Goal: Transaction & Acquisition: Purchase product/service

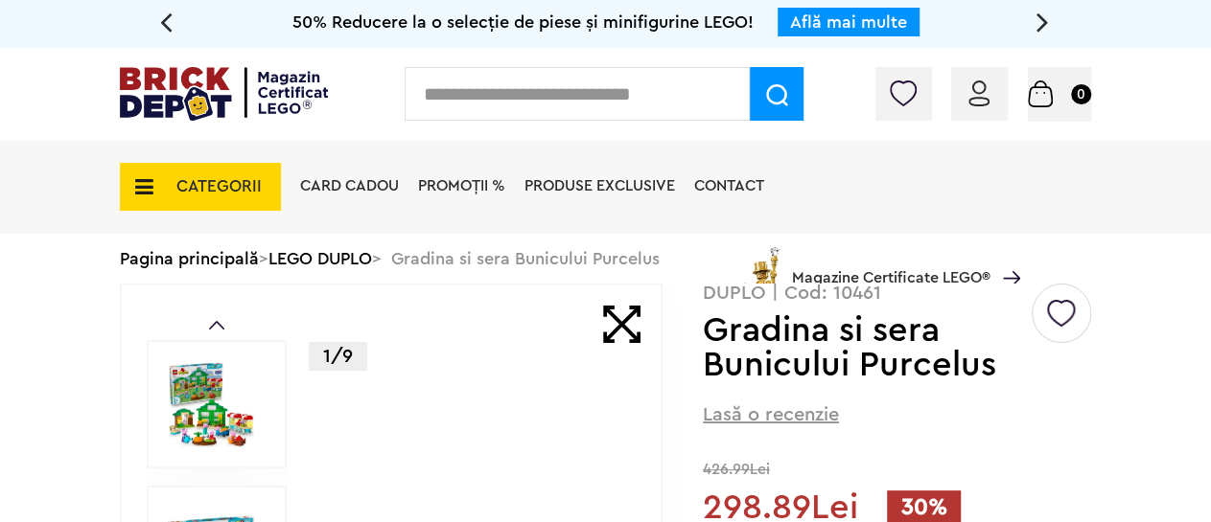
click at [507, 88] on input "text" at bounding box center [577, 94] width 345 height 54
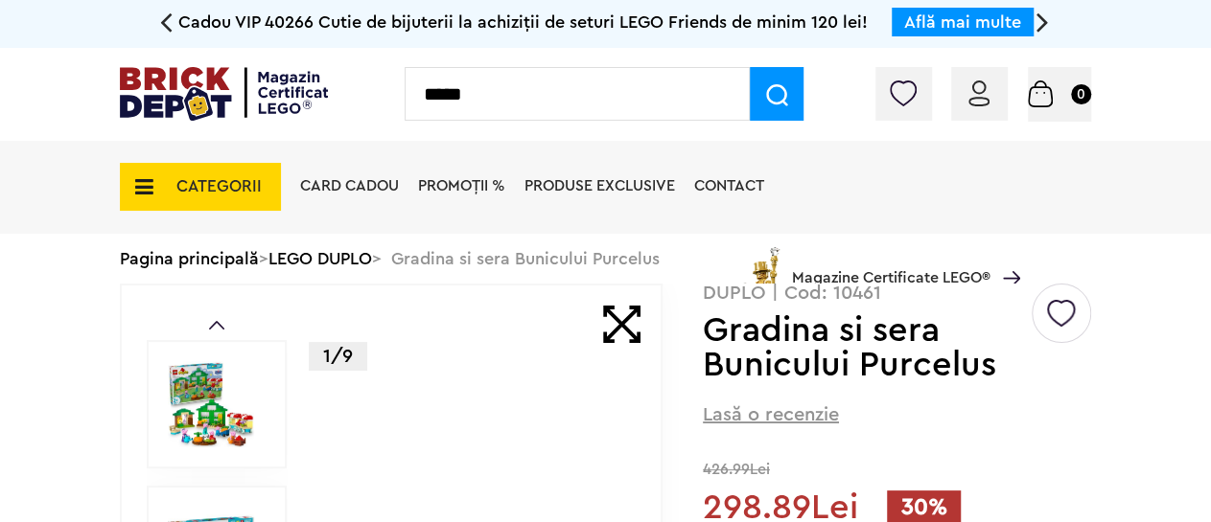
type input "*****"
click at [774, 99] on img at bounding box center [777, 95] width 22 height 22
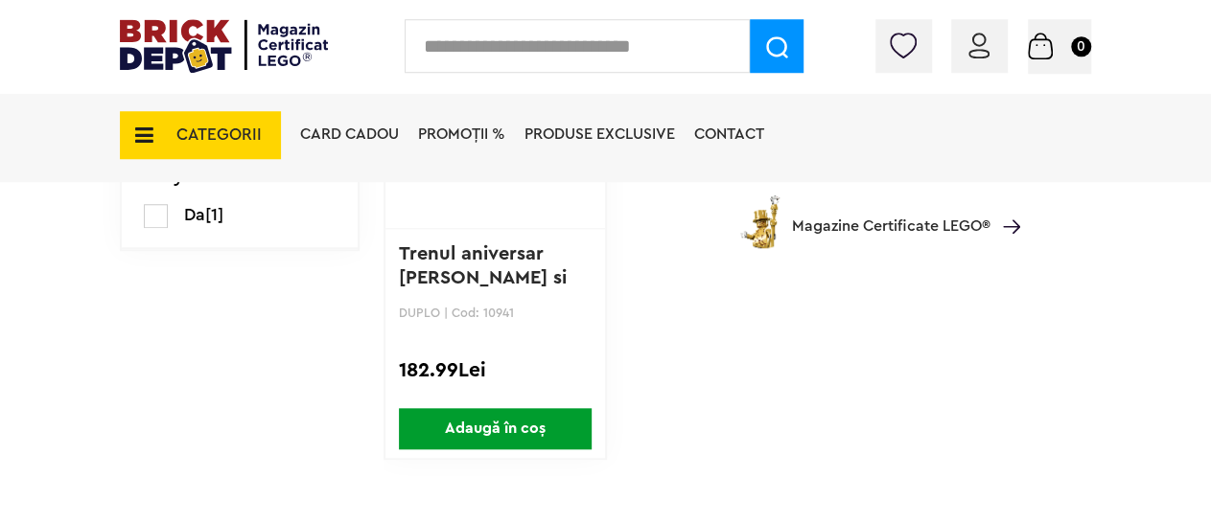
scroll to position [499, 0]
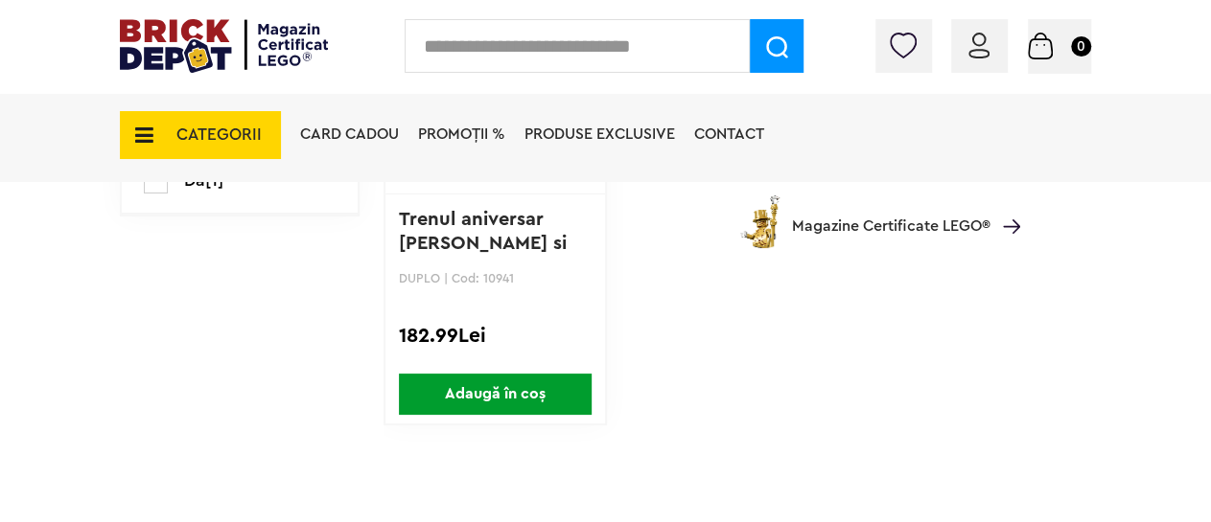
click at [473, 390] on span "Adaugă în coș" at bounding box center [495, 394] width 193 height 41
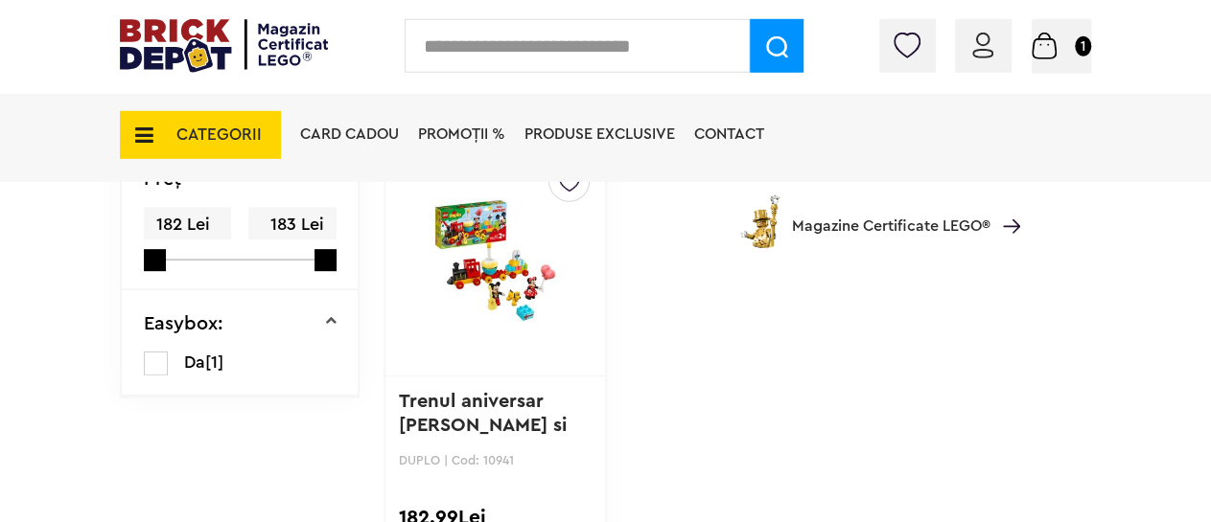
scroll to position [299, 0]
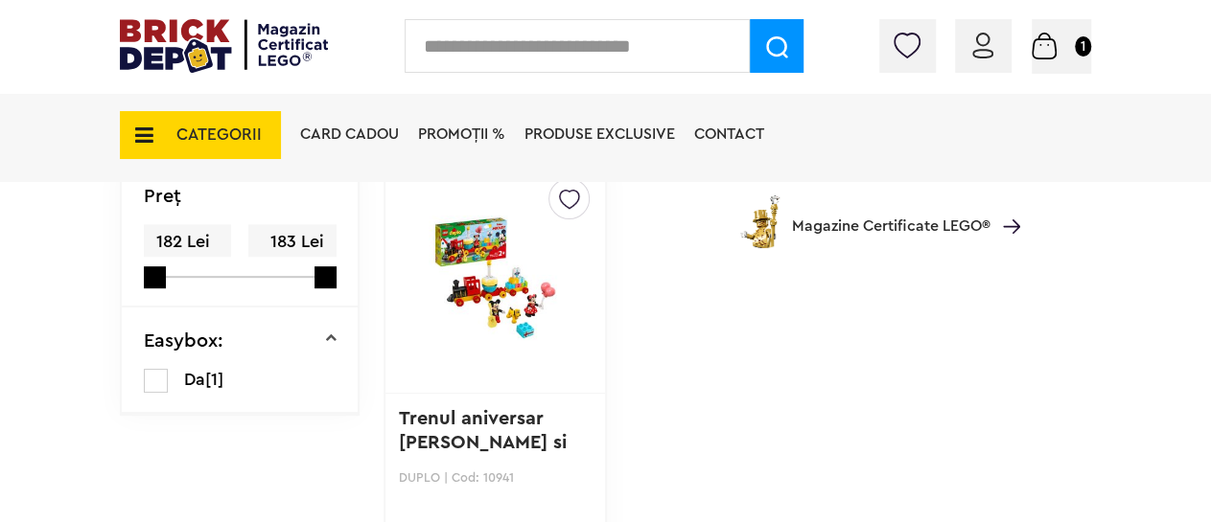
click at [478, 261] on img at bounding box center [495, 278] width 172 height 194
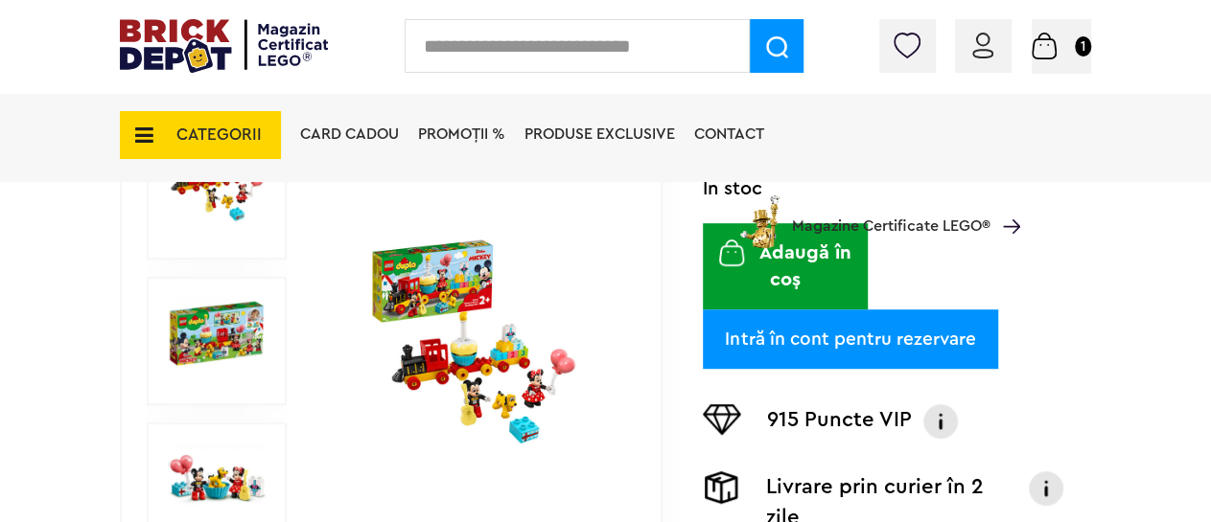
scroll to position [299, 0]
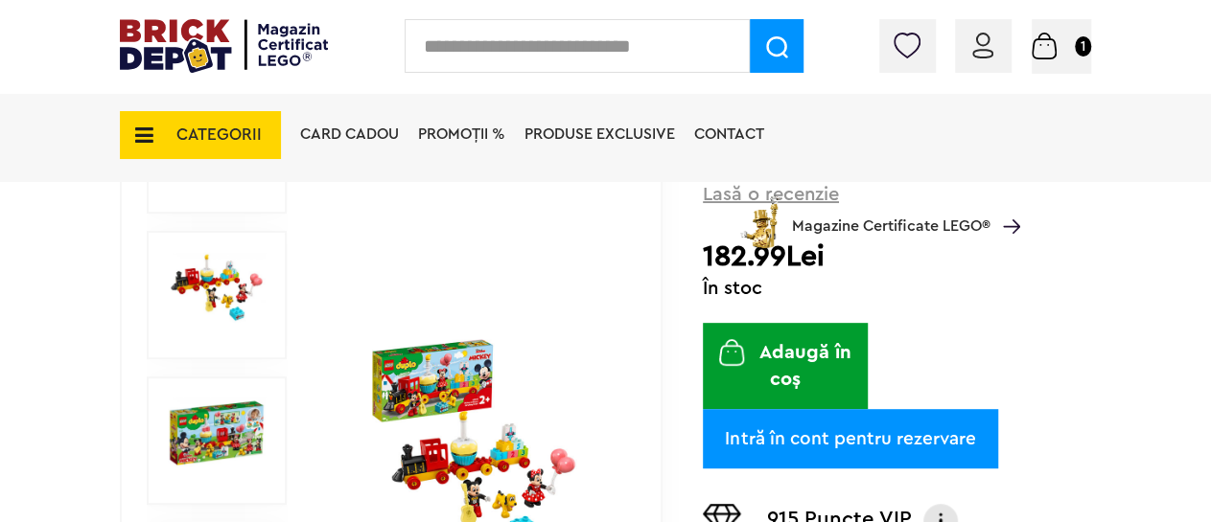
click at [463, 47] on input "text" at bounding box center [577, 46] width 345 height 54
type input "*****"
click at [772, 46] on img at bounding box center [777, 47] width 22 height 22
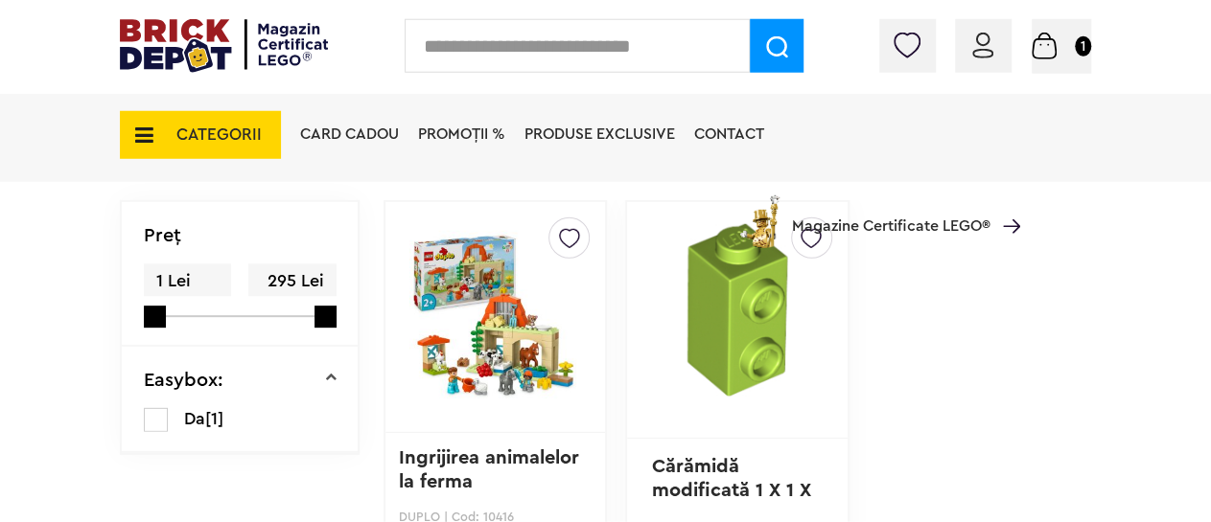
scroll to position [299, 0]
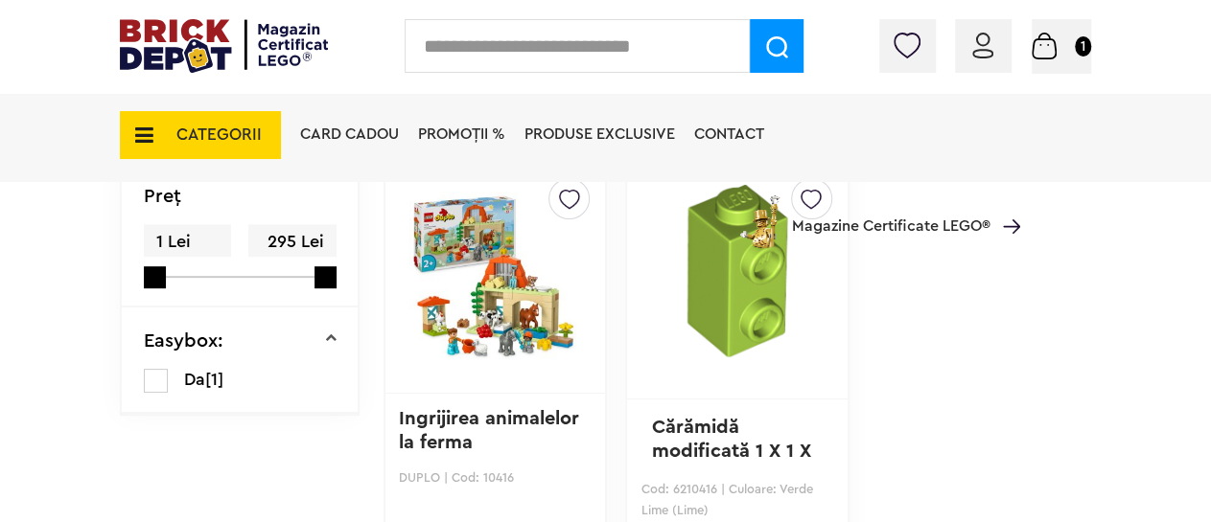
click at [486, 285] on img at bounding box center [495, 278] width 172 height 268
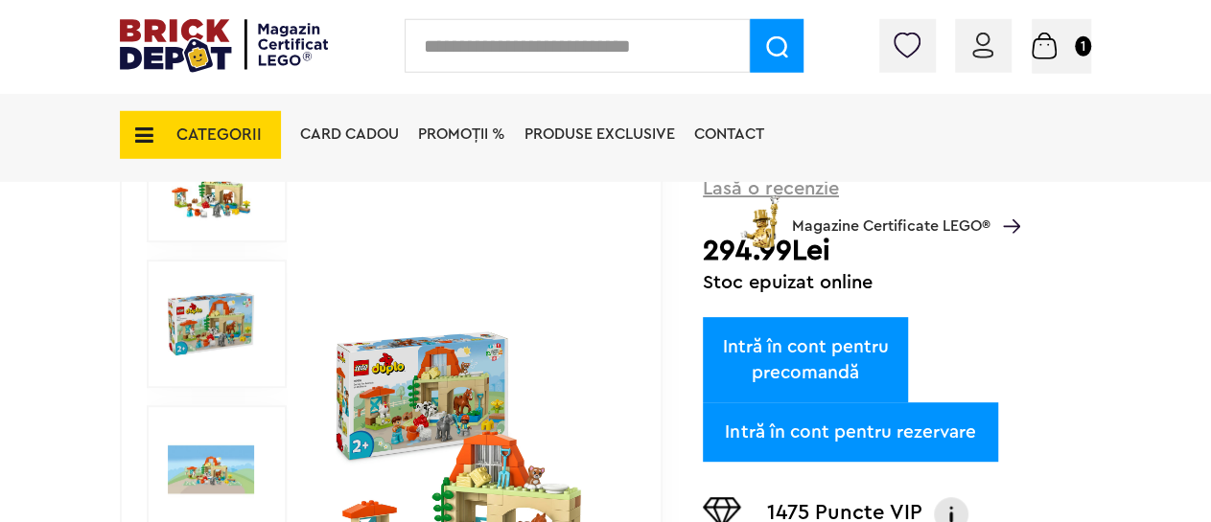
scroll to position [299, 0]
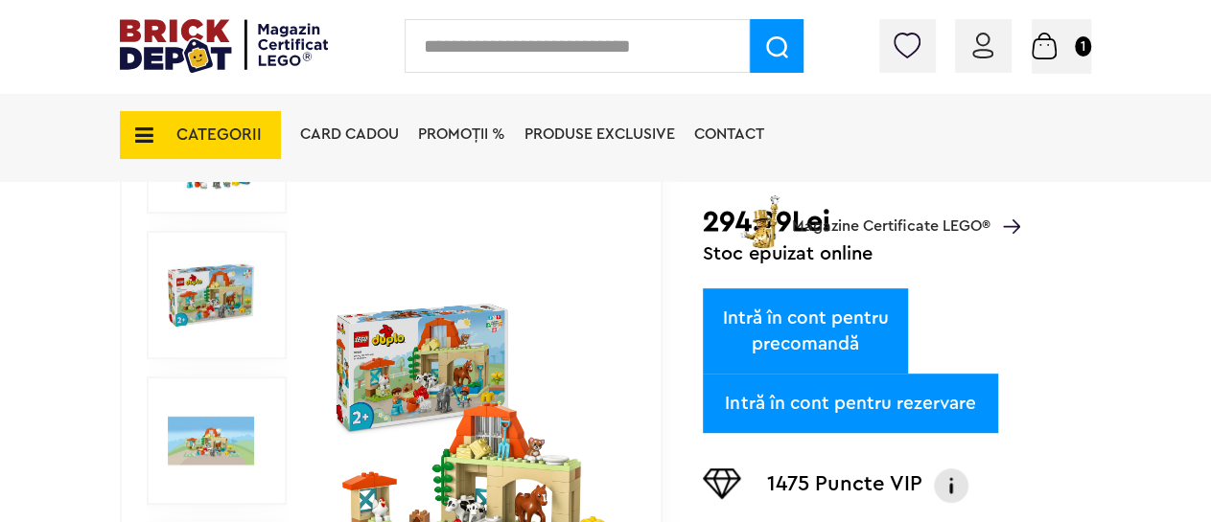
click at [789, 404] on link "Intră în cont pentru rezervare" at bounding box center [850, 403] width 295 height 59
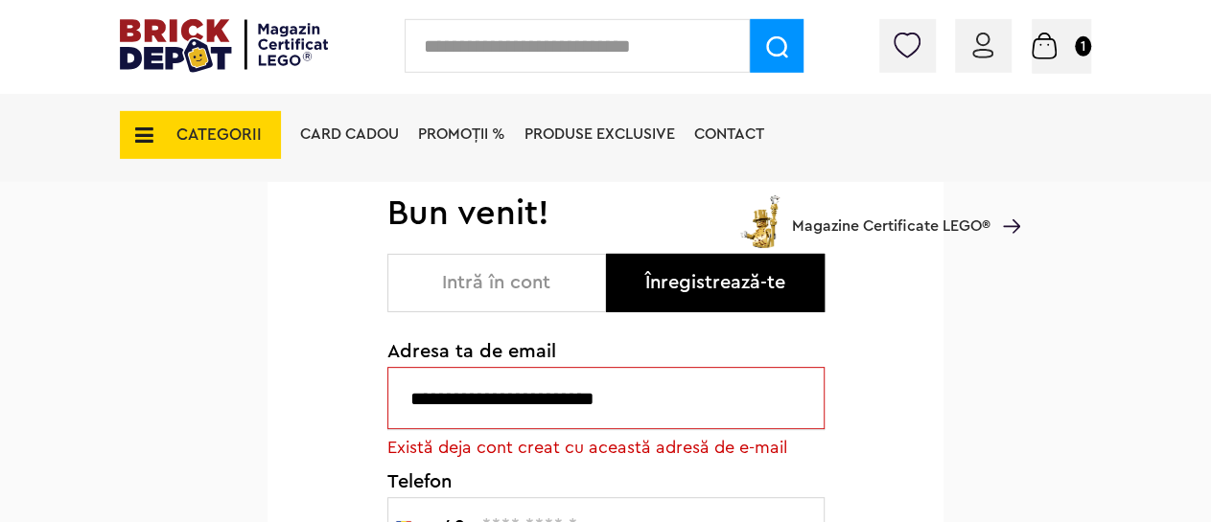
scroll to position [100, 0]
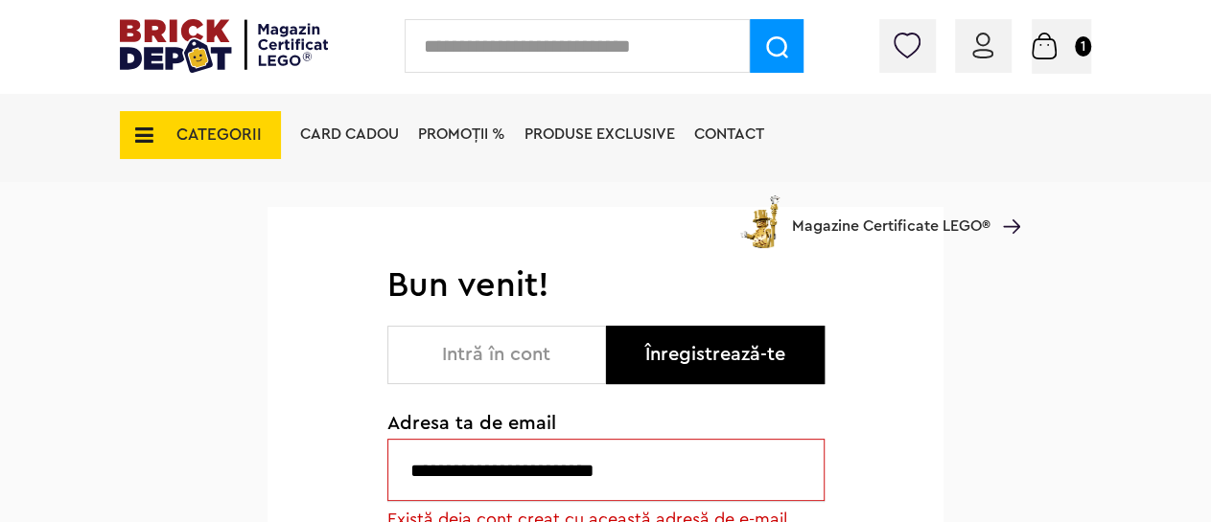
click at [1043, 46] on img at bounding box center [1044, 46] width 25 height 27
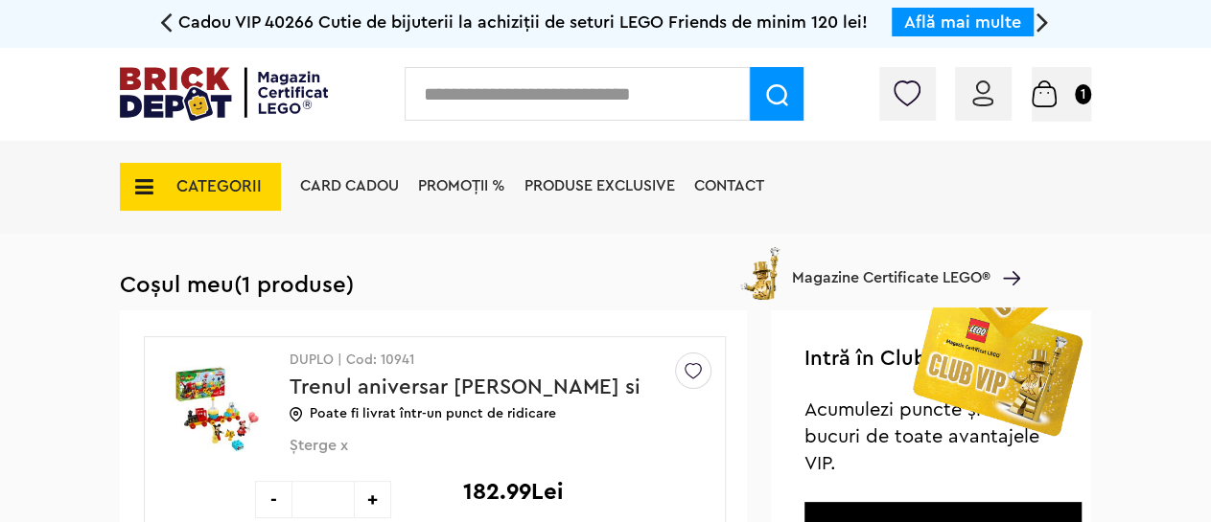
click at [529, 93] on input "text" at bounding box center [577, 94] width 345 height 54
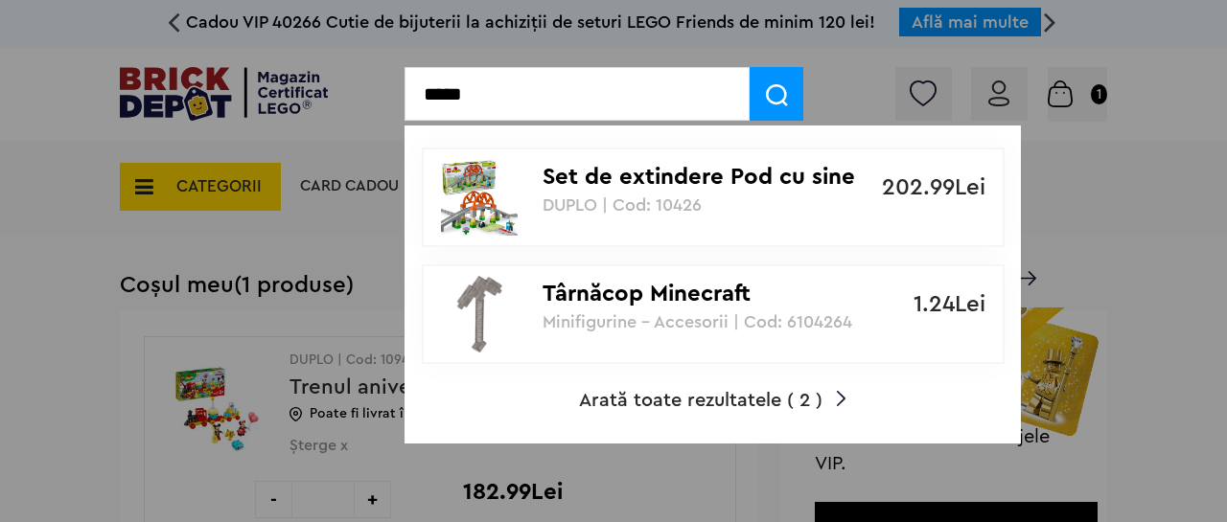
type input "*****"
click at [588, 183] on p "Set de extindere Pod cu sine de cale ferata" at bounding box center [703, 178] width 320 height 28
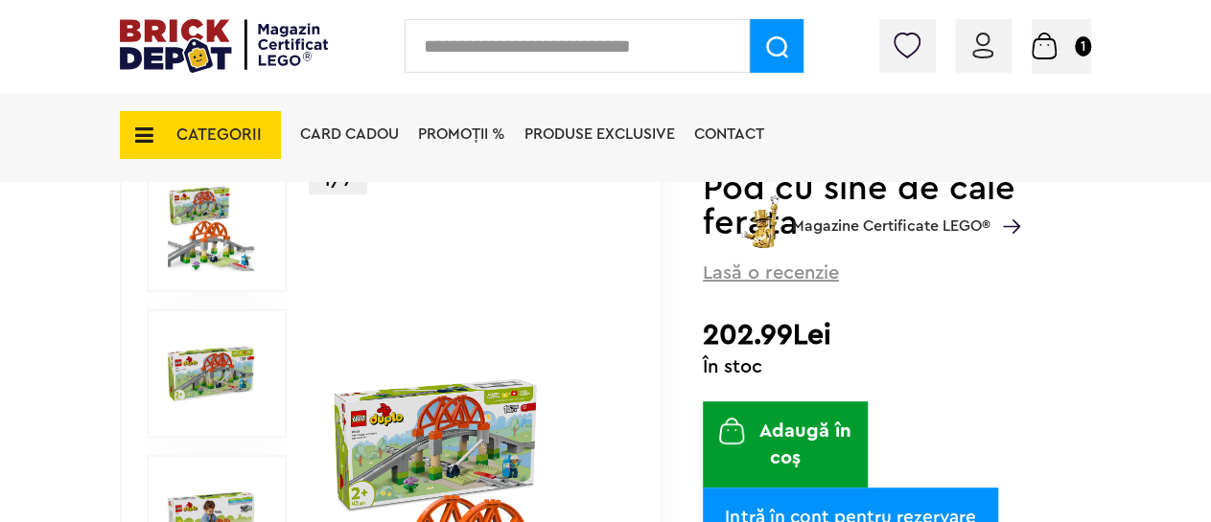
scroll to position [299, 0]
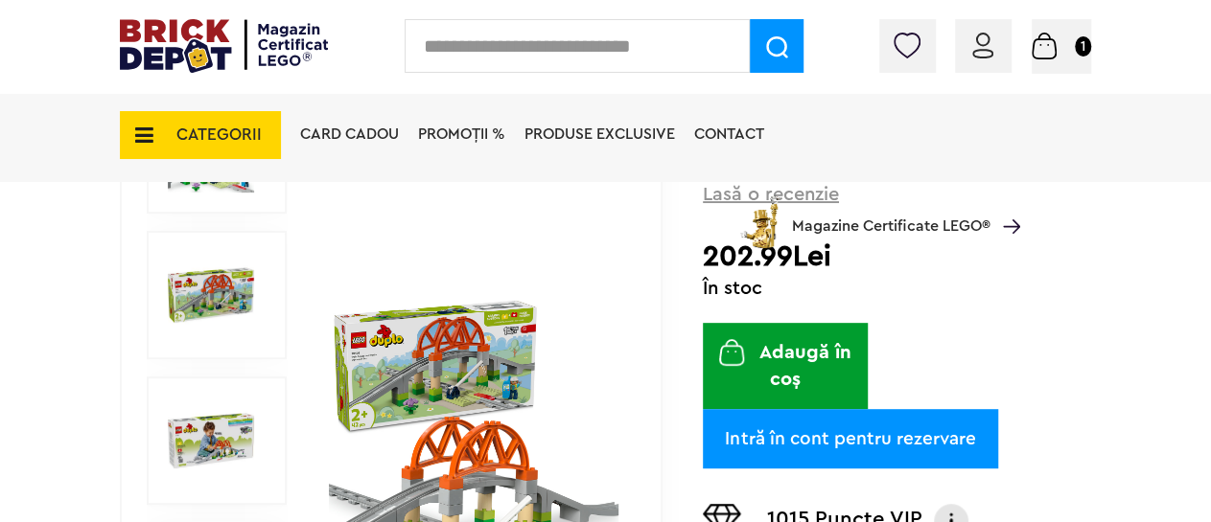
click at [785, 370] on button "Adaugă în coș" at bounding box center [786, 366] width 166 height 86
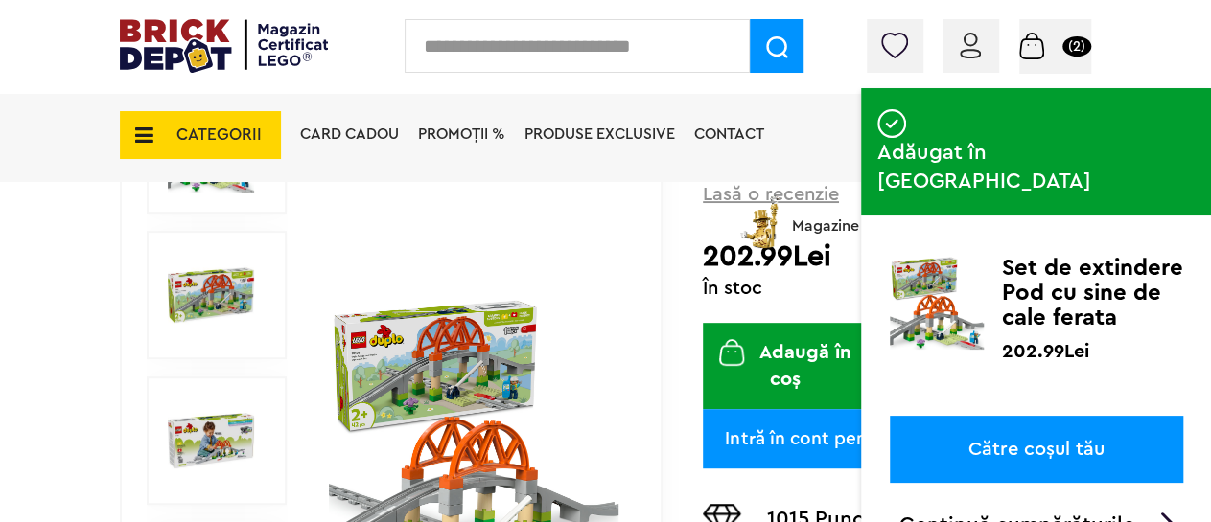
click at [997, 416] on link "Către coșul tău" at bounding box center [1036, 449] width 293 height 67
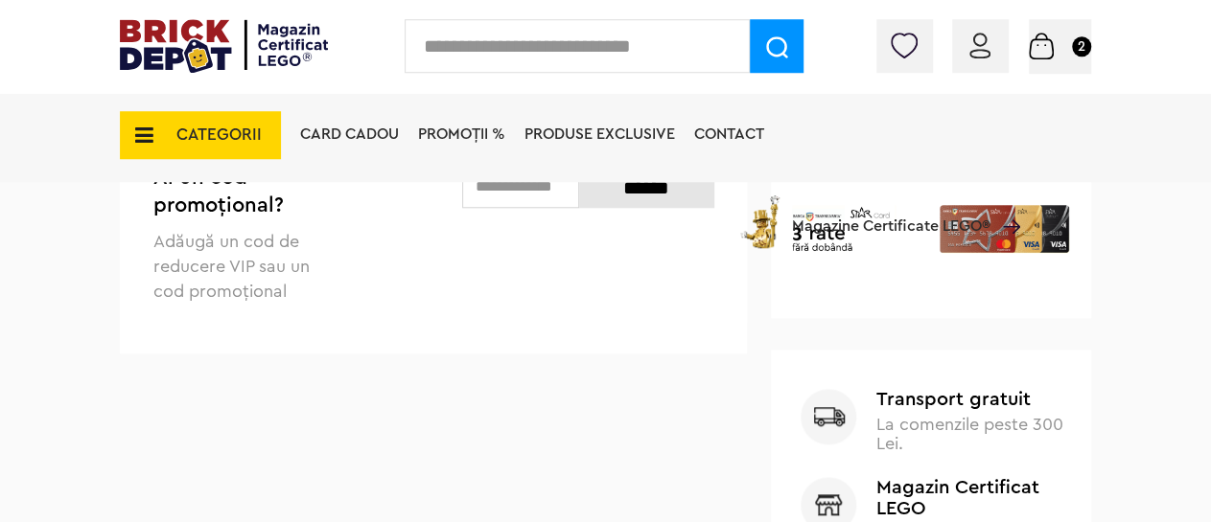
scroll to position [598, 0]
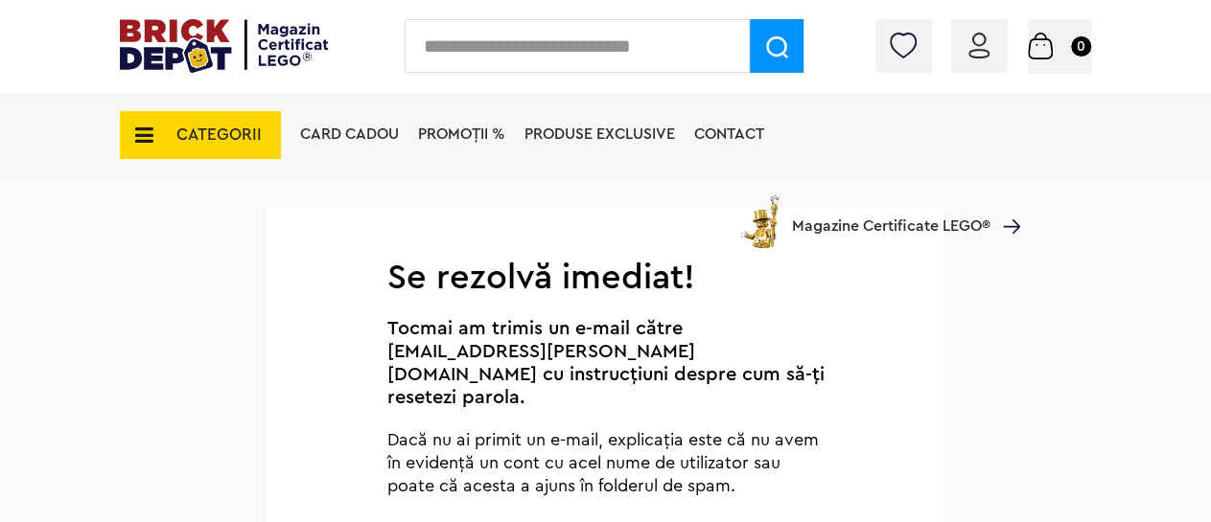
scroll to position [199, 0]
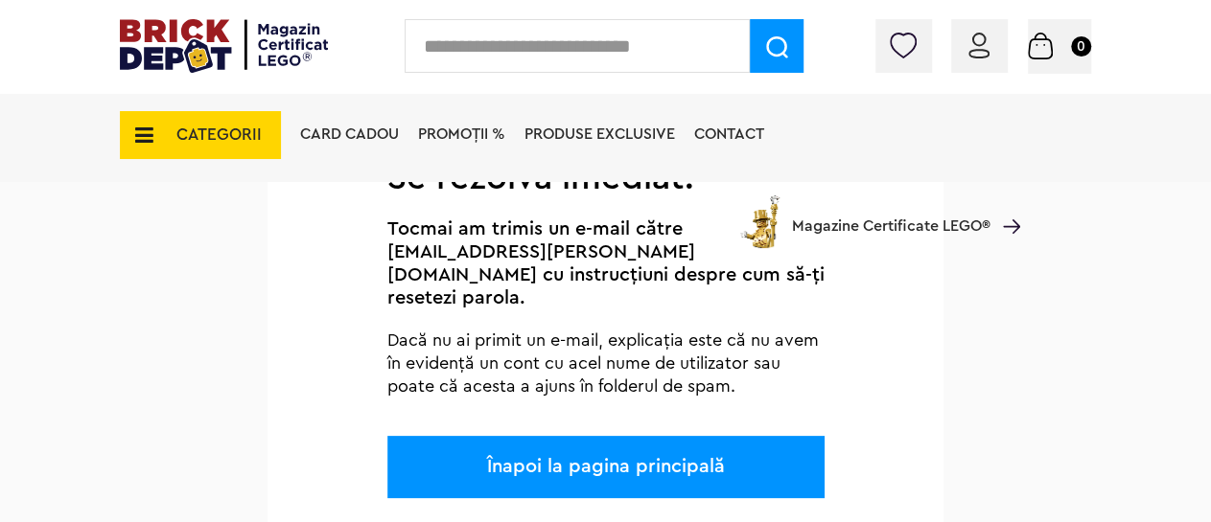
click at [597, 457] on link "Înapoi la pagina principală" at bounding box center [606, 466] width 238 height 19
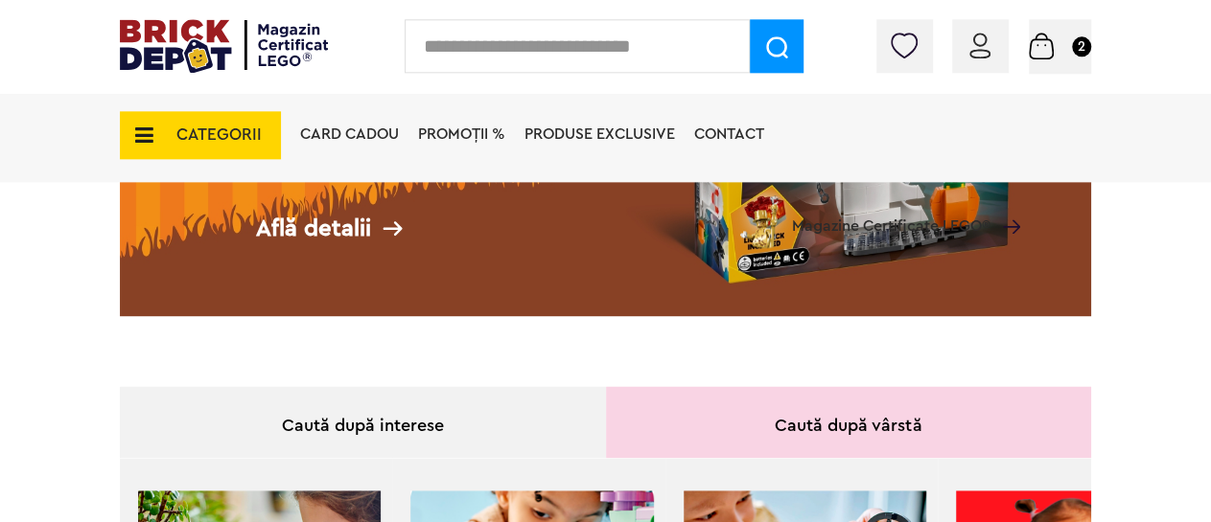
scroll to position [299, 0]
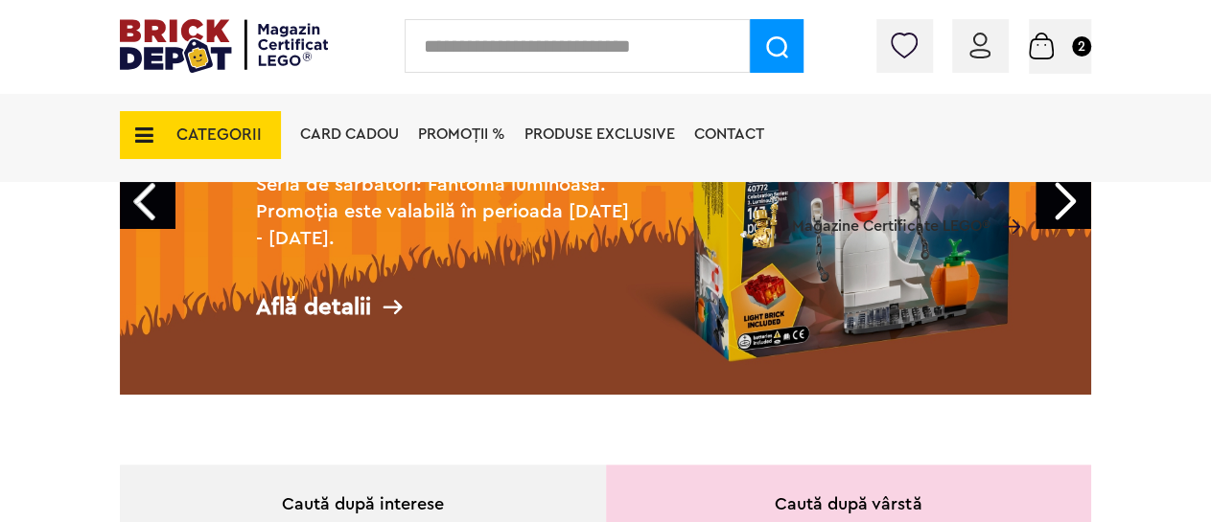
click at [978, 45] on img at bounding box center [979, 46] width 21 height 26
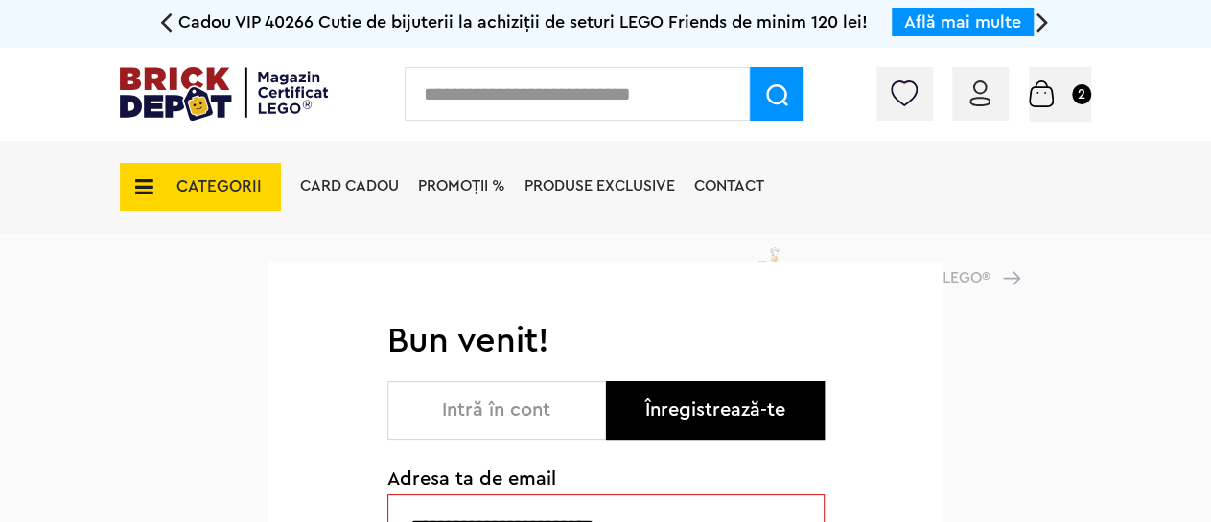
click at [491, 413] on button "Intră în cont" at bounding box center [496, 411] width 219 height 58
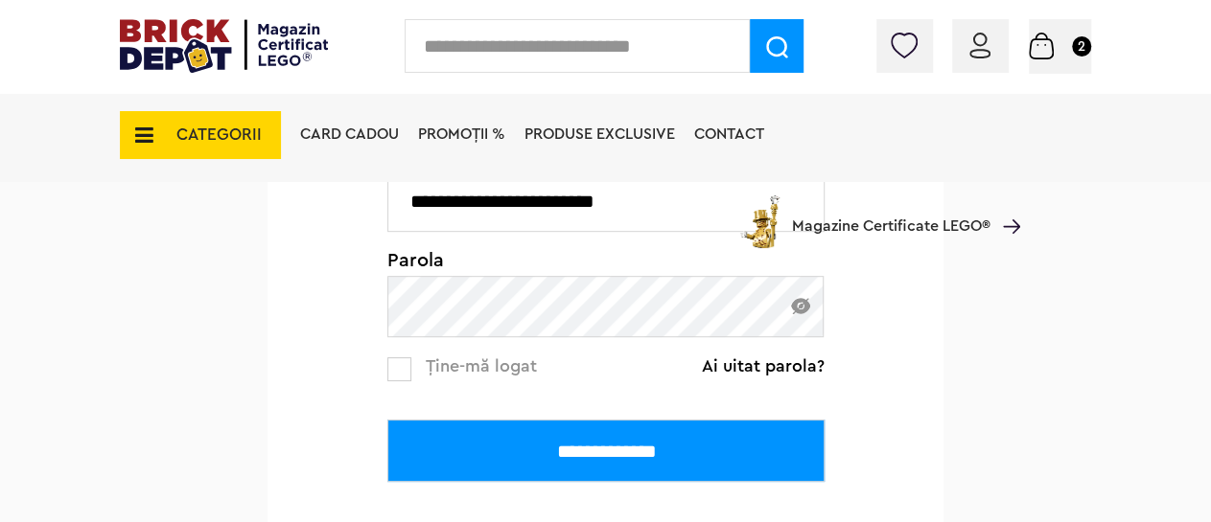
scroll to position [399, 0]
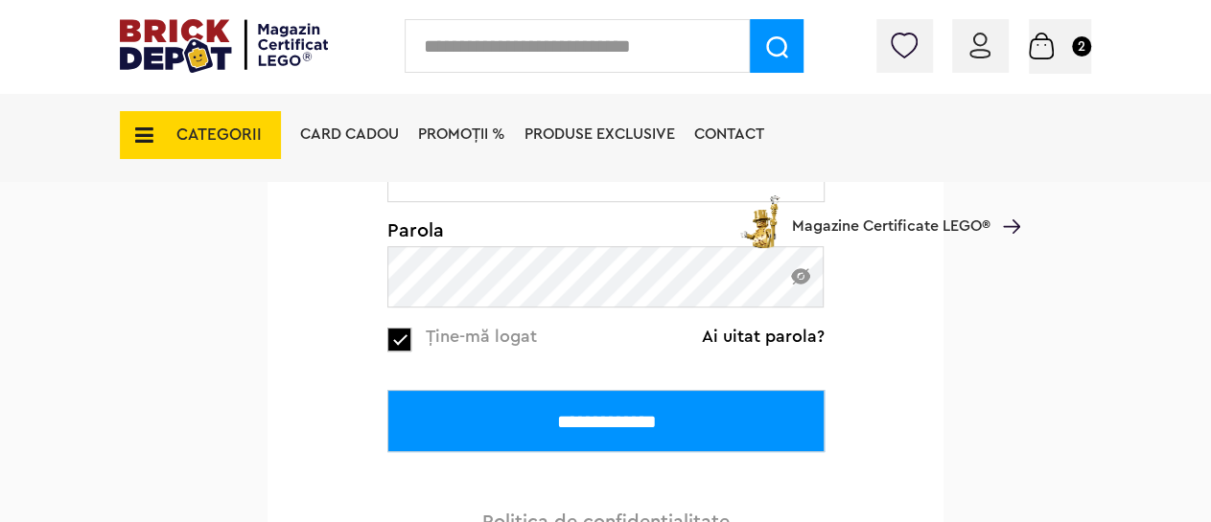
click at [580, 416] on input "**********" at bounding box center [605, 421] width 437 height 62
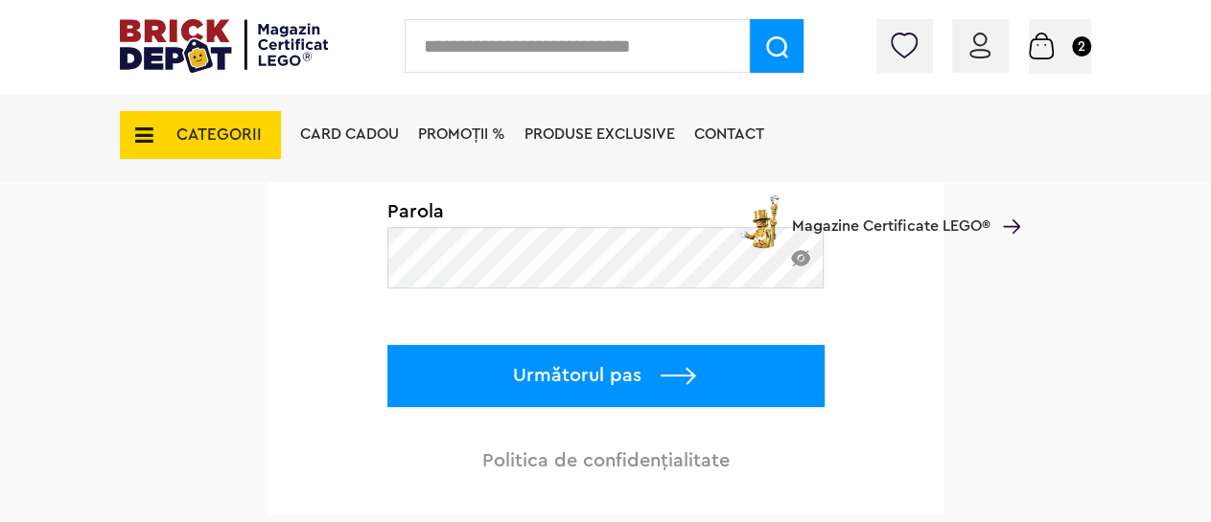
scroll to position [399, 0]
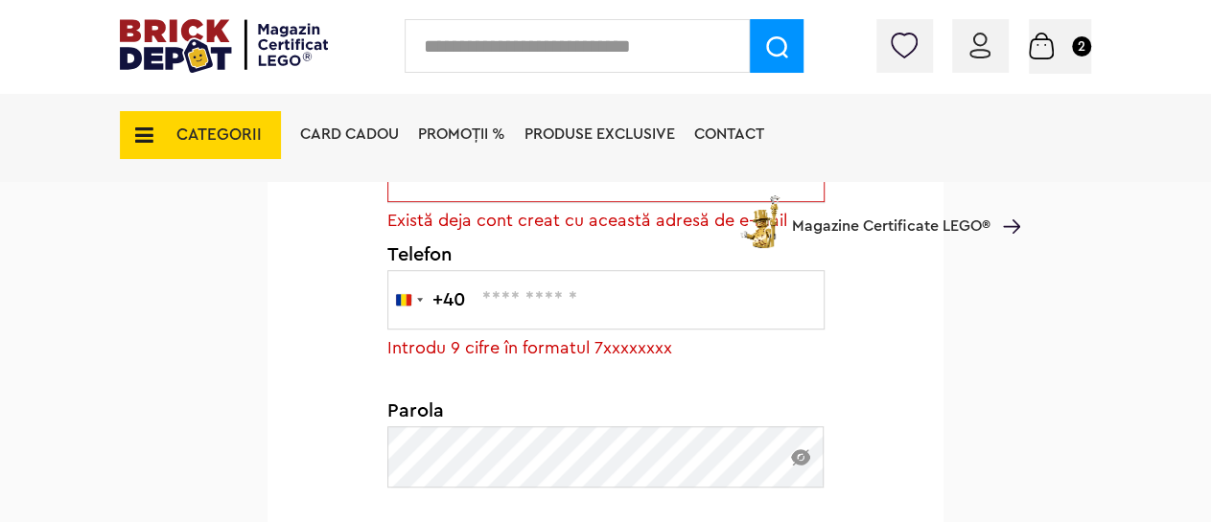
click at [860, 228] on span "Magazine Certificate LEGO®" at bounding box center [891, 214] width 198 height 44
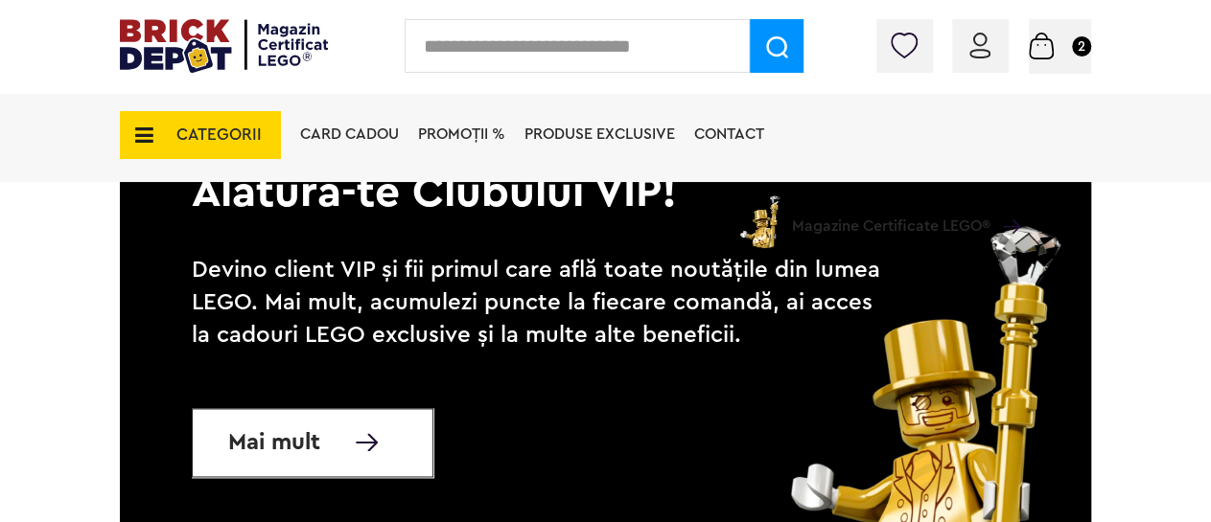
scroll to position [1296, 0]
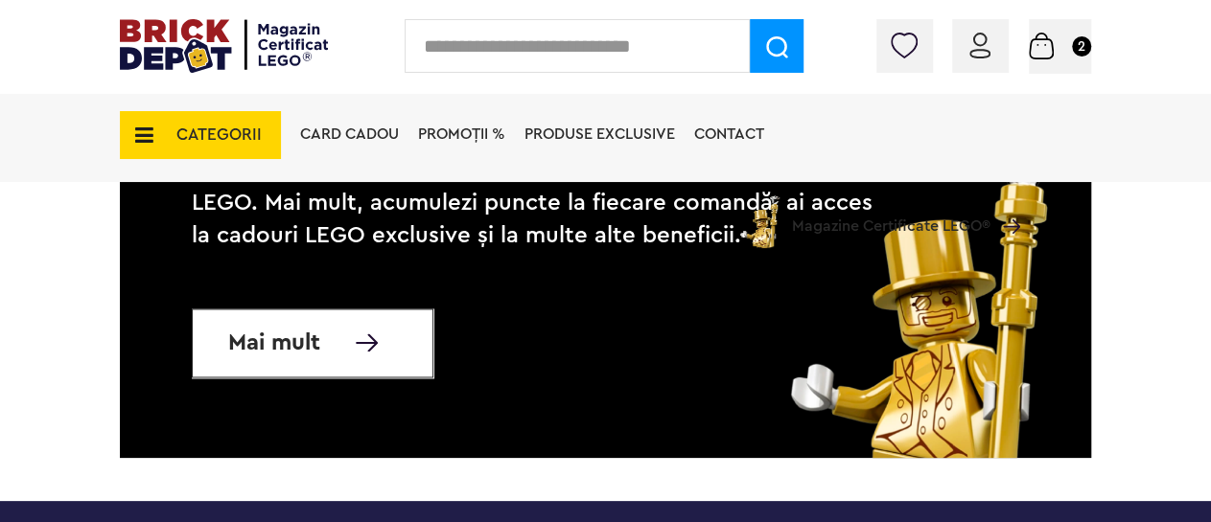
click at [252, 338] on span "Mai mult" at bounding box center [274, 343] width 92 height 19
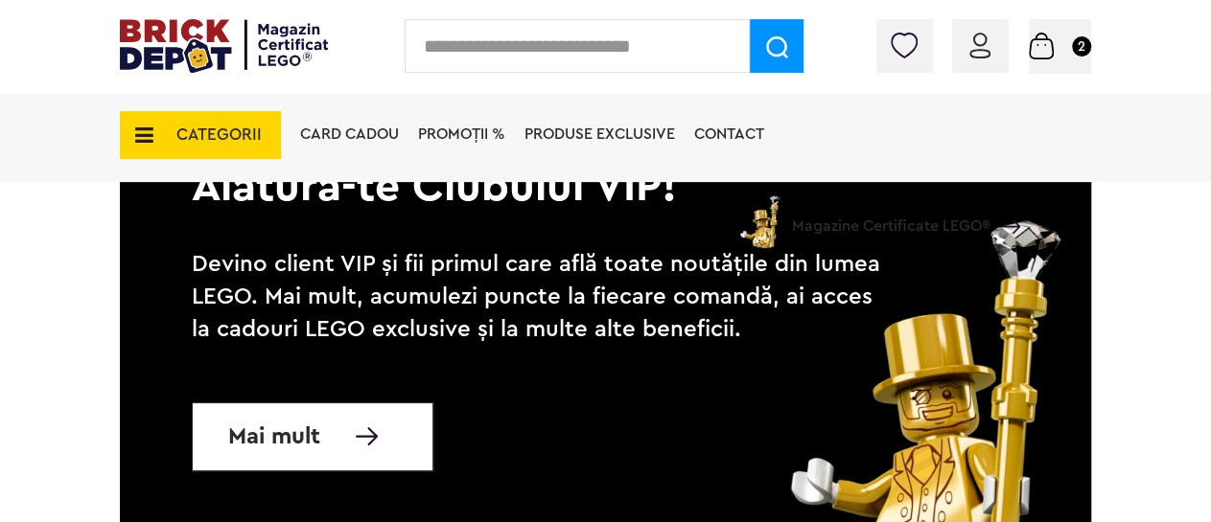
scroll to position [3390, 0]
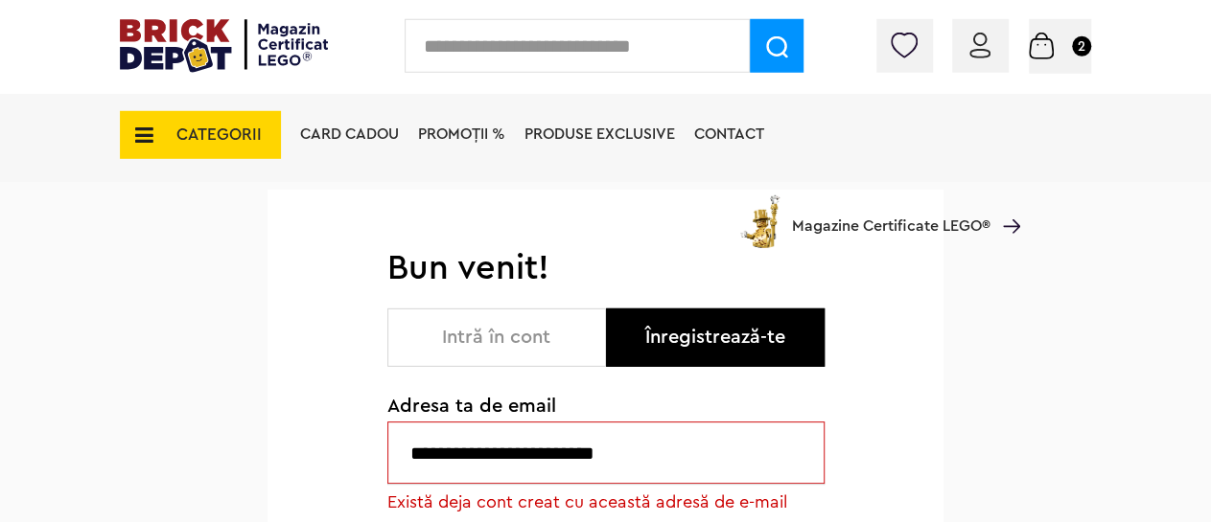
scroll to position [100, 0]
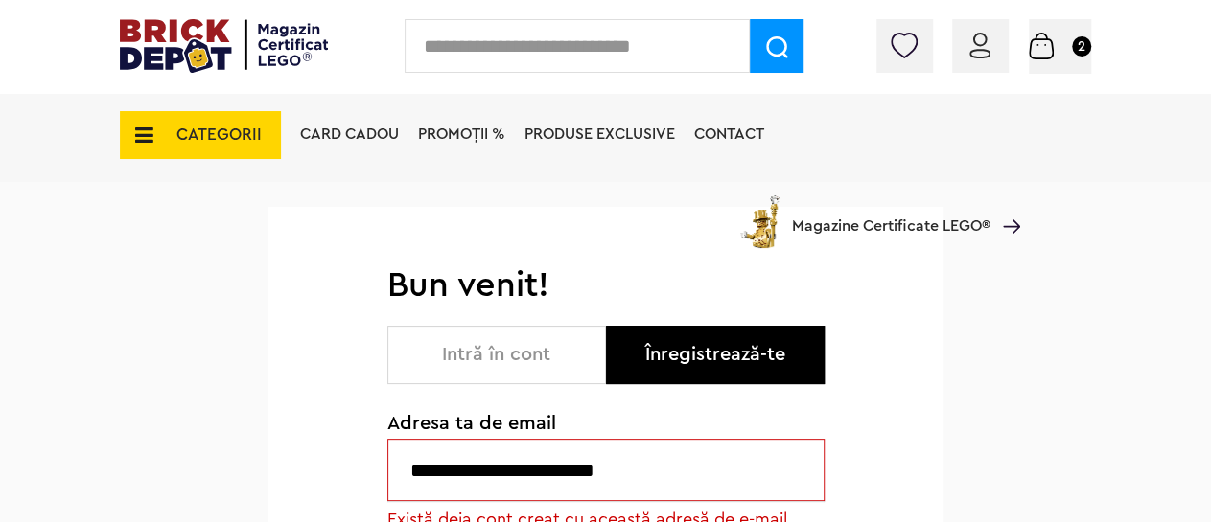
click at [1039, 53] on img at bounding box center [1041, 46] width 25 height 27
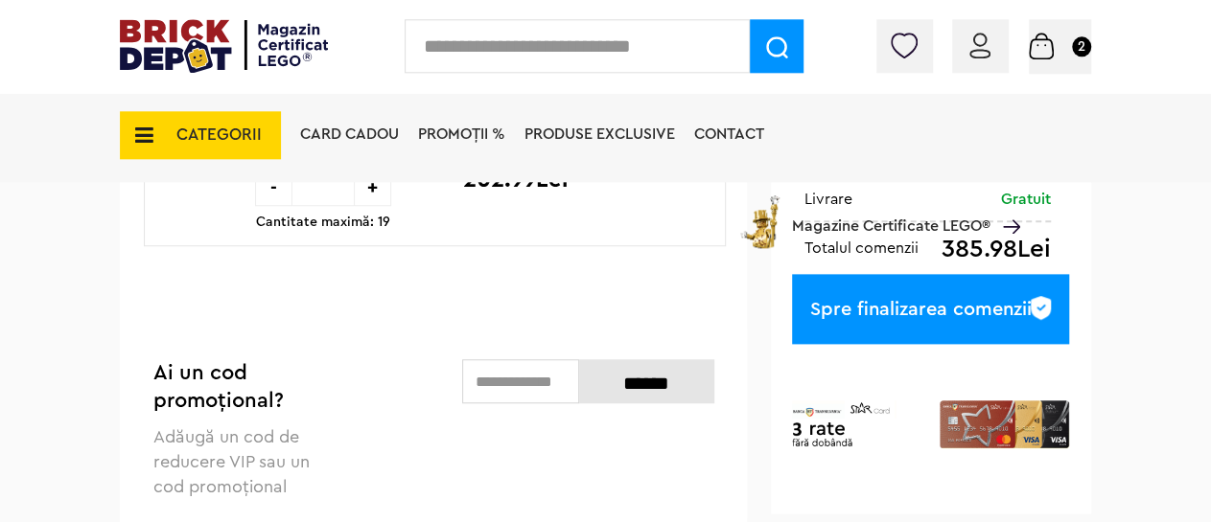
scroll to position [598, 0]
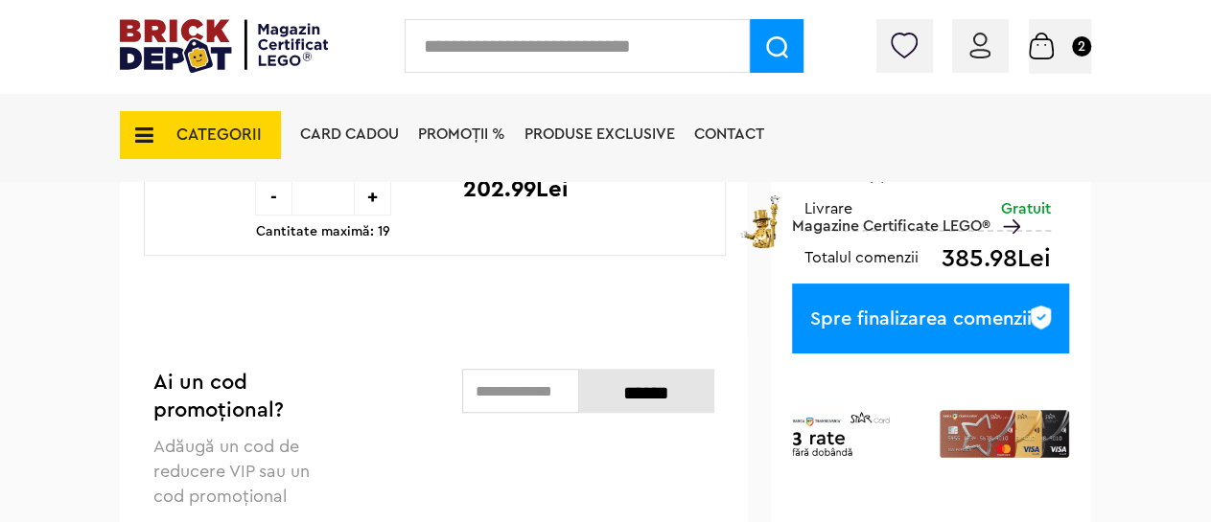
click at [902, 321] on div "Spre finalizarea comenzii" at bounding box center [930, 319] width 277 height 70
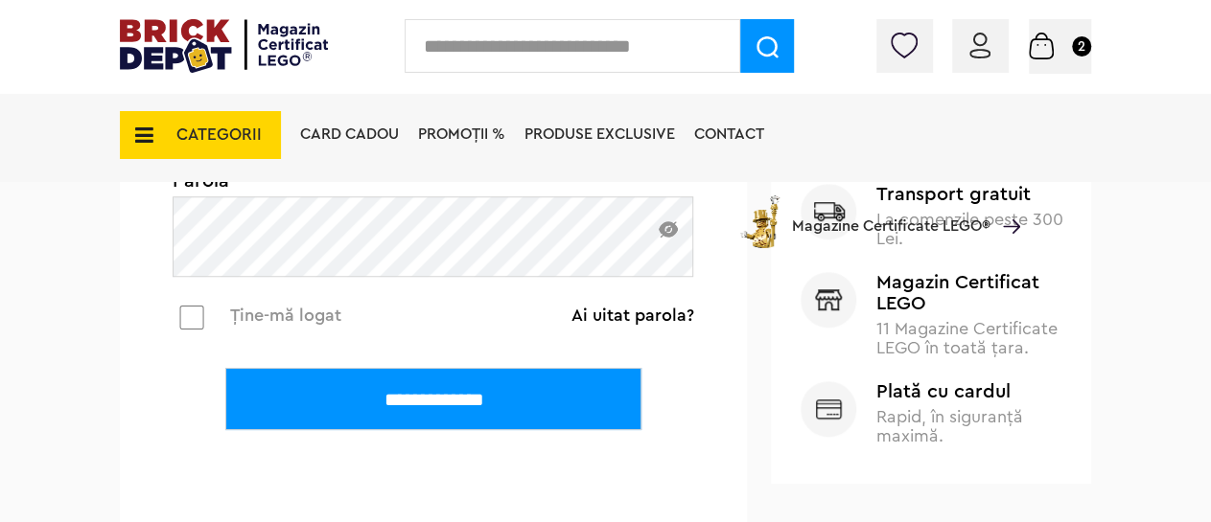
scroll to position [598, 0]
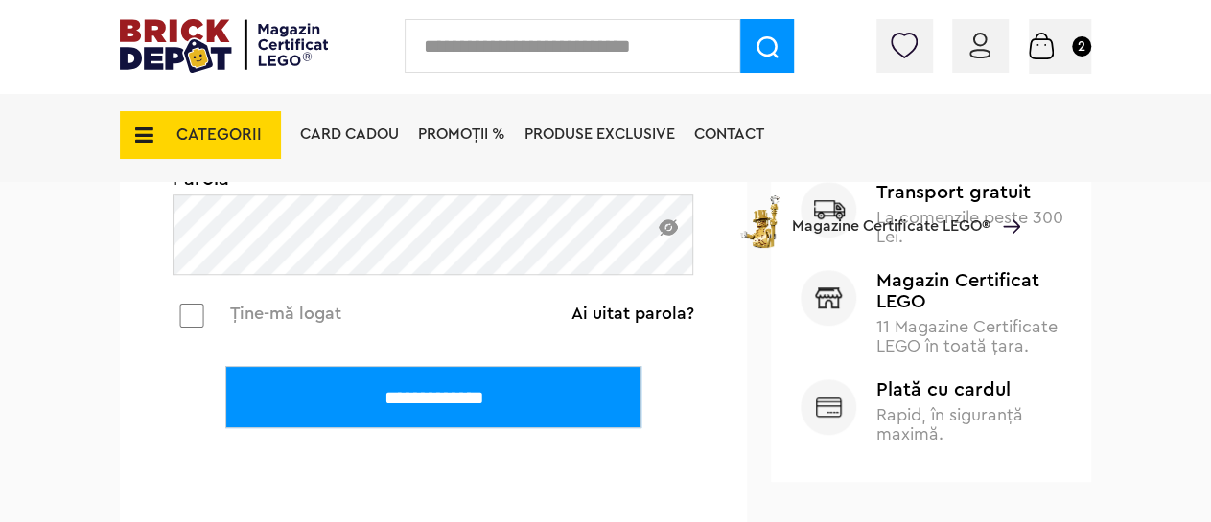
click at [411, 406] on input "**********" at bounding box center [433, 397] width 416 height 62
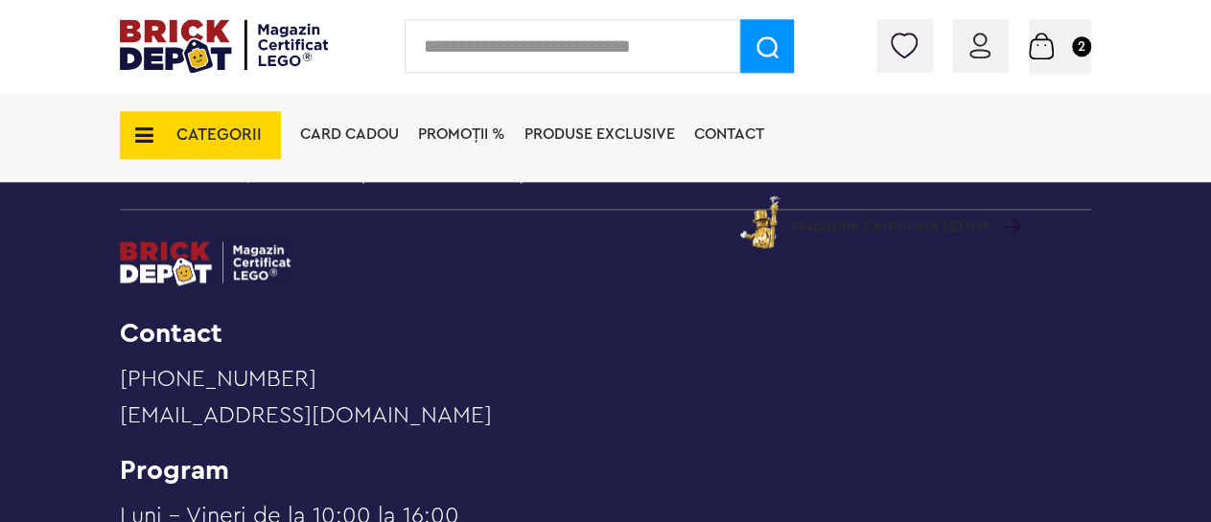
scroll to position [1795, 0]
